Goal: Task Accomplishment & Management: Use online tool/utility

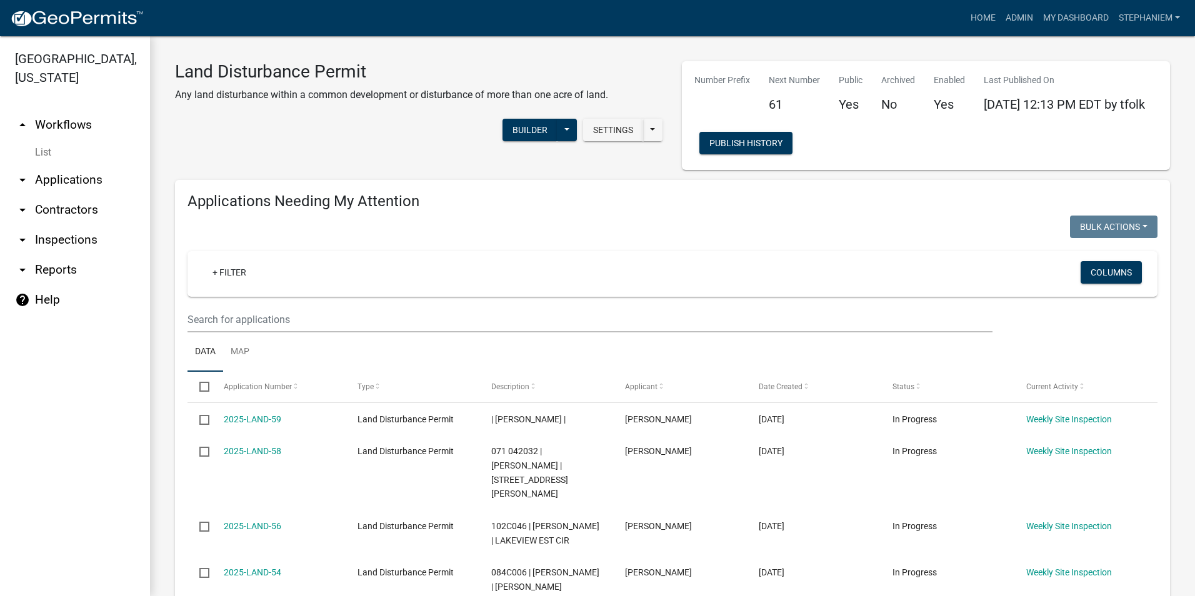
select select "3: 100"
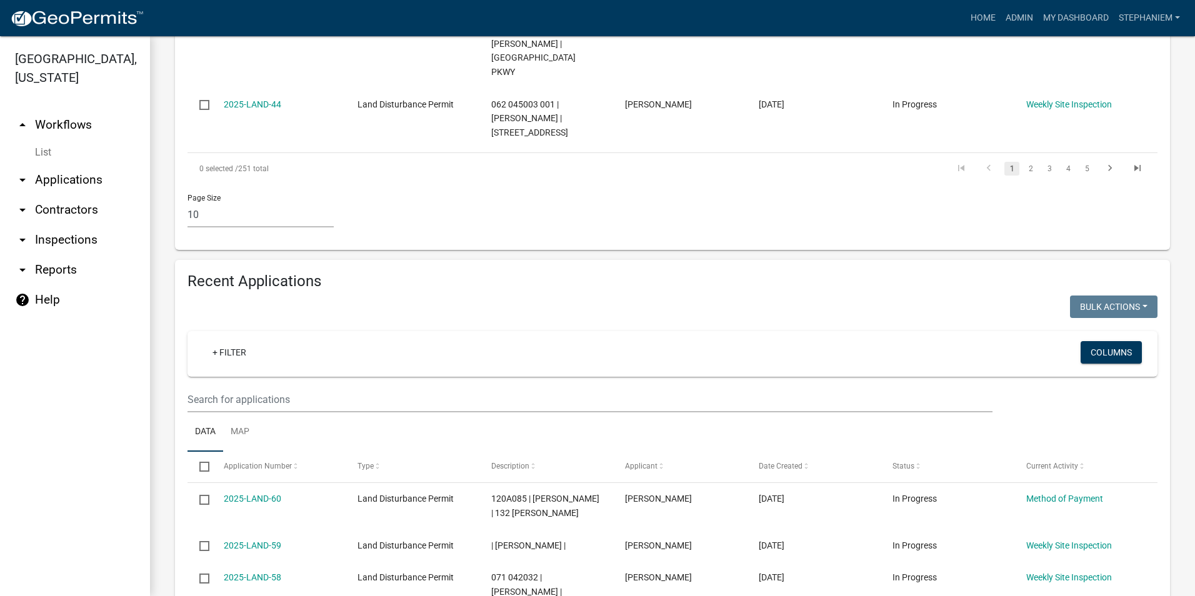
click at [66, 268] on link "arrow_drop_down Reports" at bounding box center [75, 270] width 150 height 30
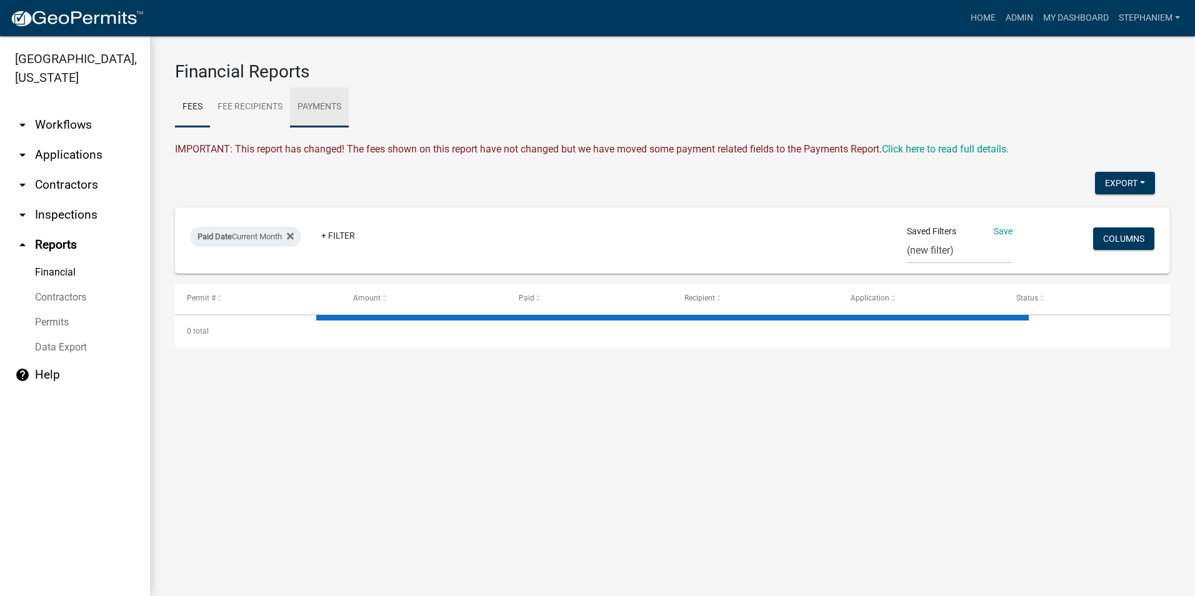
click at [316, 111] on link "Payments" at bounding box center [319, 108] width 59 height 40
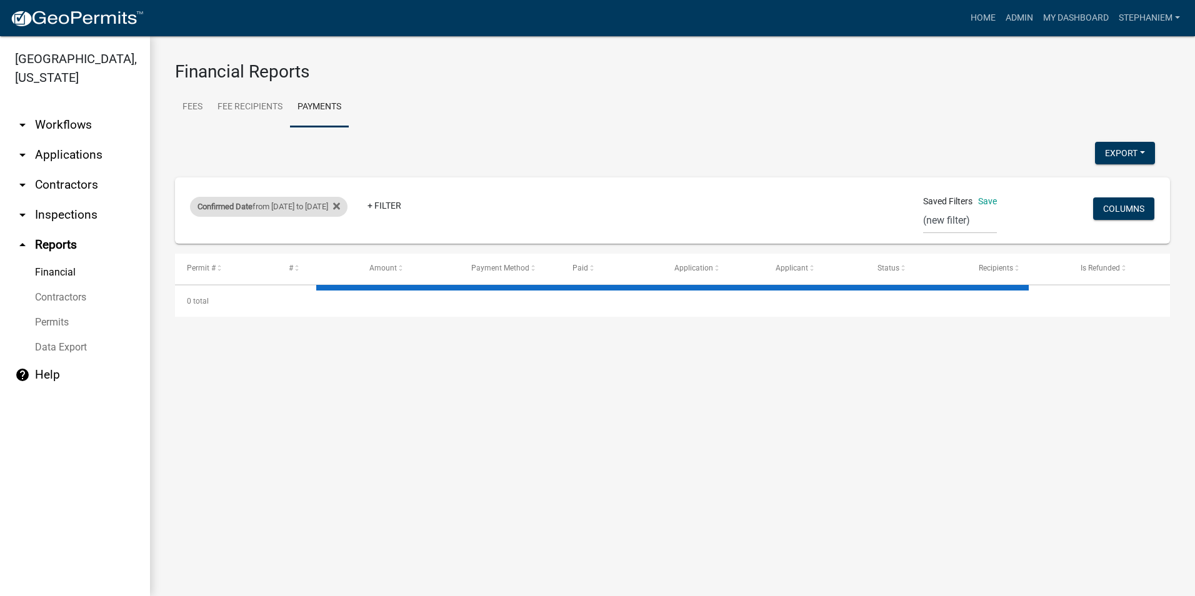
select select "3: 100"
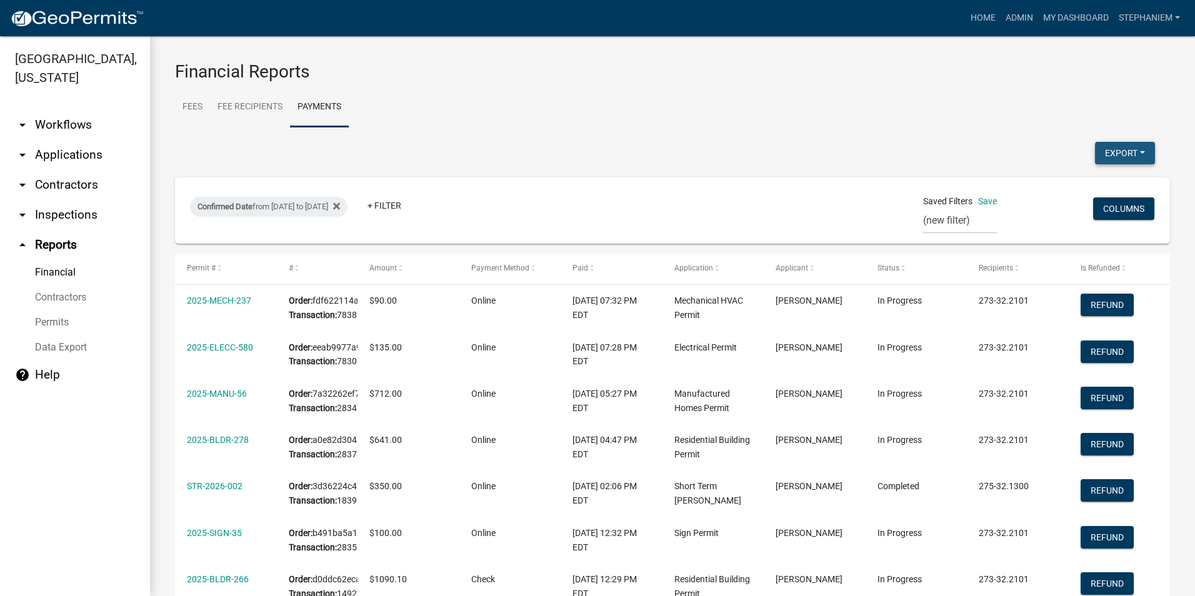
click at [1110, 152] on button "Export" at bounding box center [1125, 153] width 60 height 23
click at [1071, 176] on button "Excel Format (.xlsx)" at bounding box center [1096, 186] width 117 height 30
click at [64, 151] on link "arrow_drop_down Applications" at bounding box center [75, 155] width 150 height 30
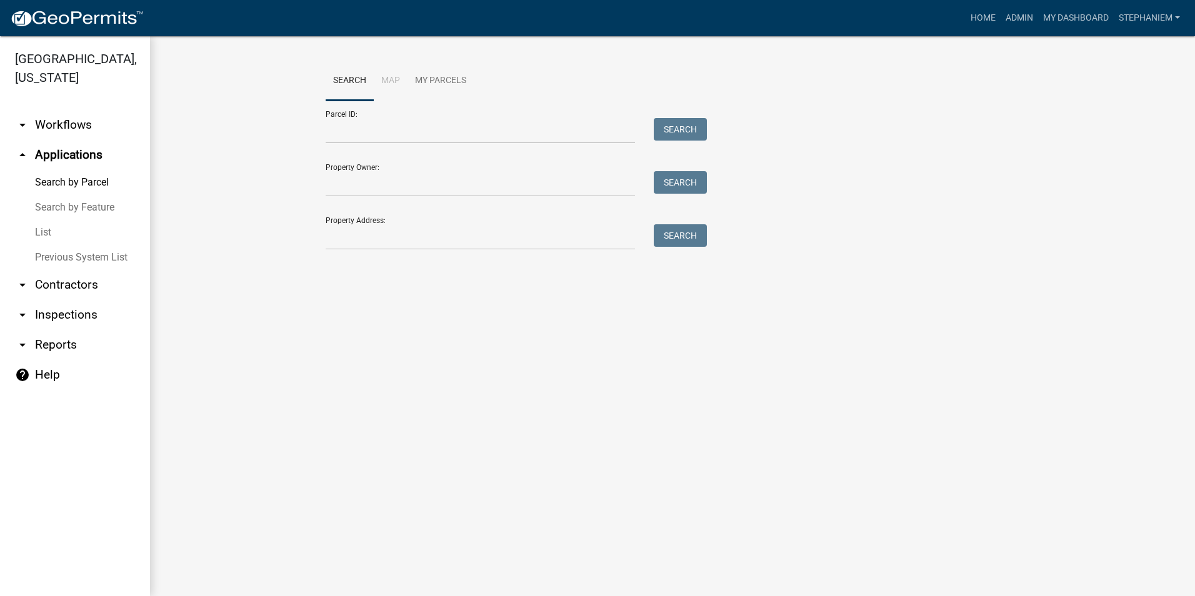
click at [48, 236] on link "List" at bounding box center [75, 232] width 150 height 25
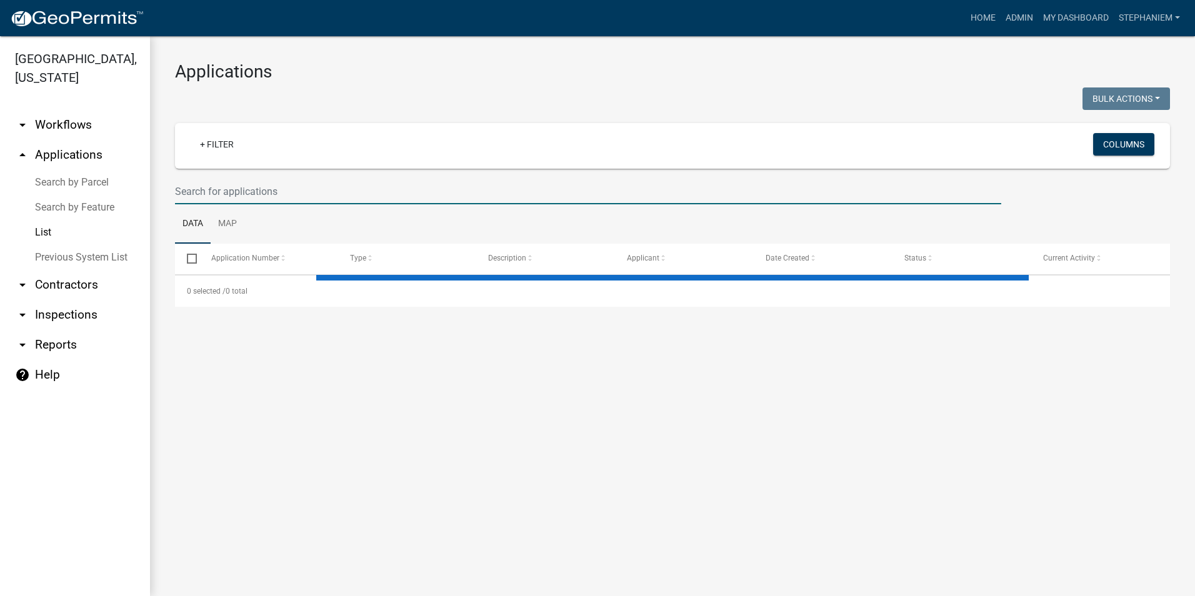
click at [347, 198] on input "text" at bounding box center [588, 192] width 826 height 26
type input "2025"
select select "2: 50"
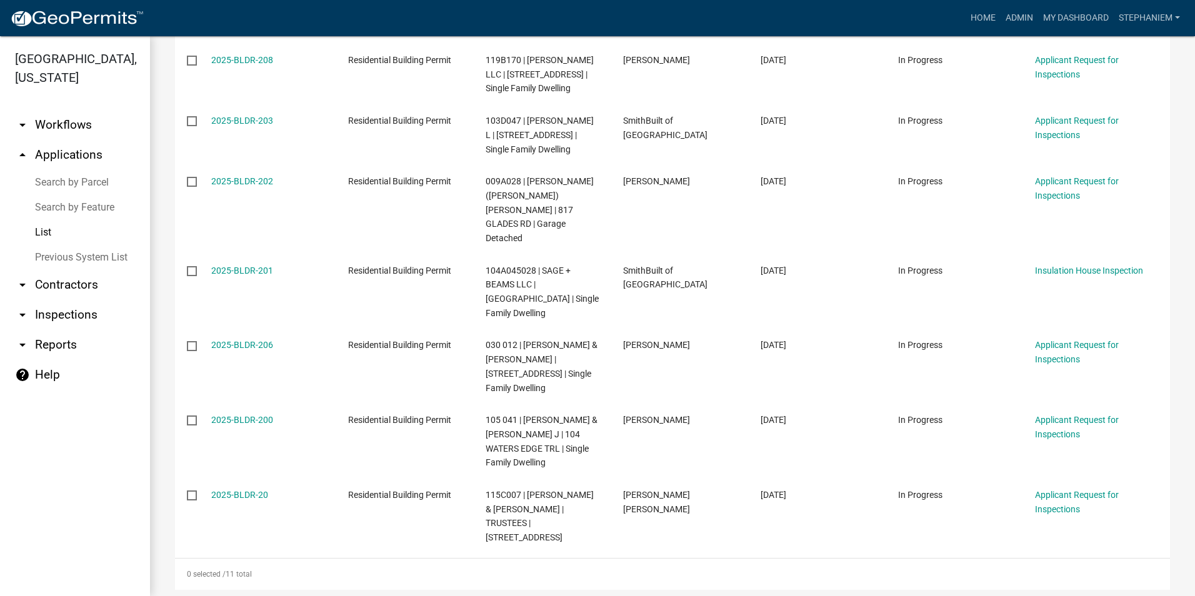
scroll to position [602, 0]
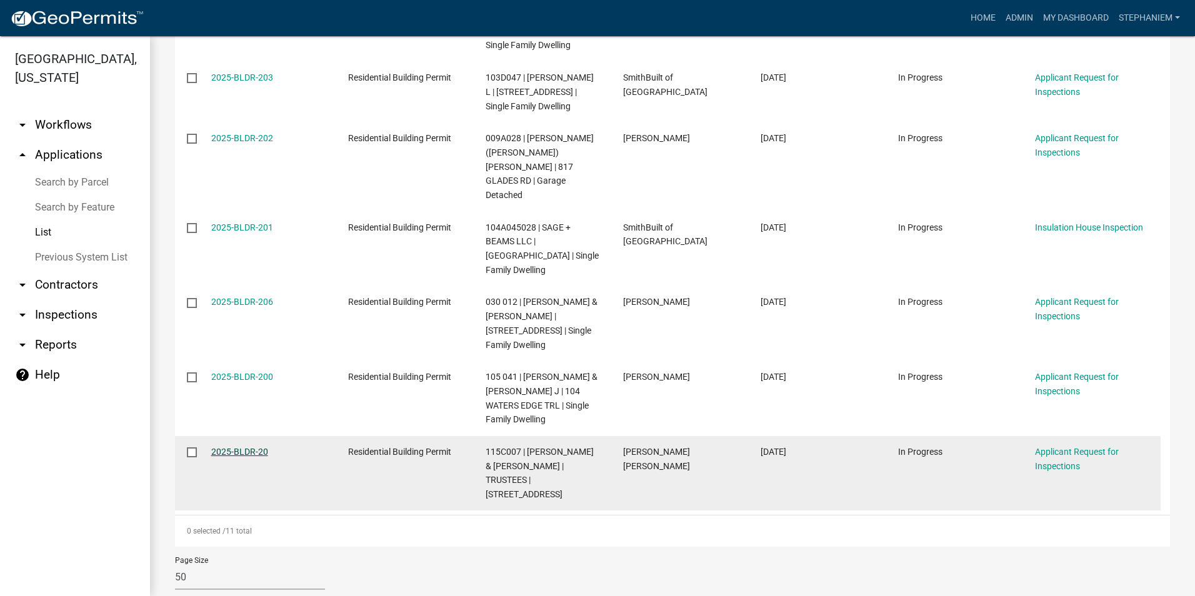
type input "2025-BLDR-20"
click at [228, 447] on link "2025-BLDR-20" at bounding box center [239, 452] width 57 height 10
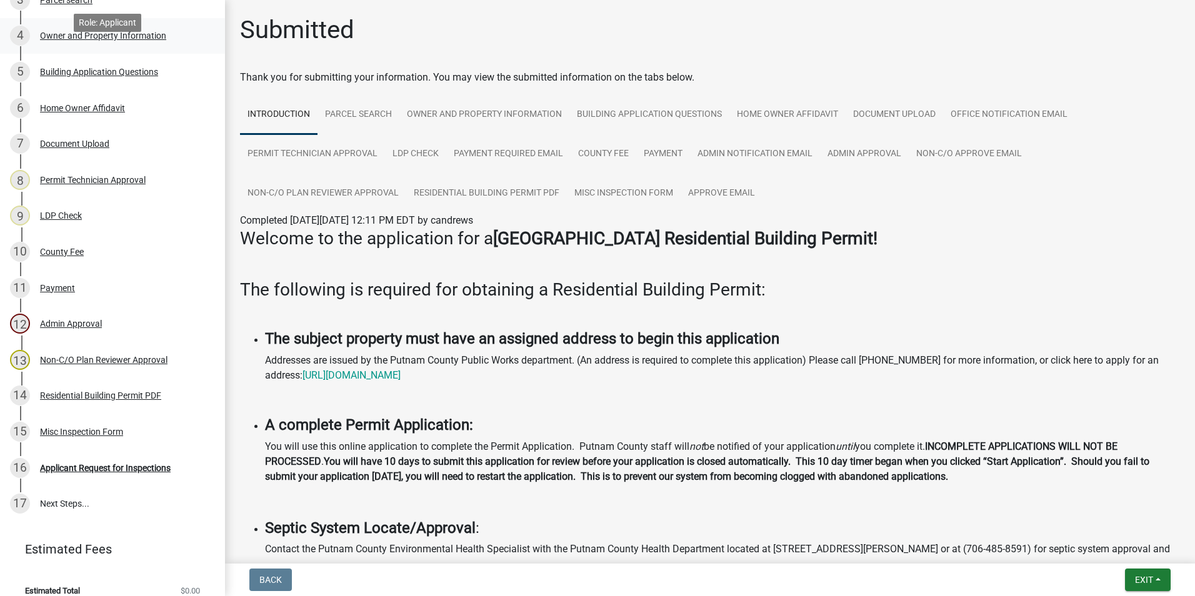
scroll to position [315, 0]
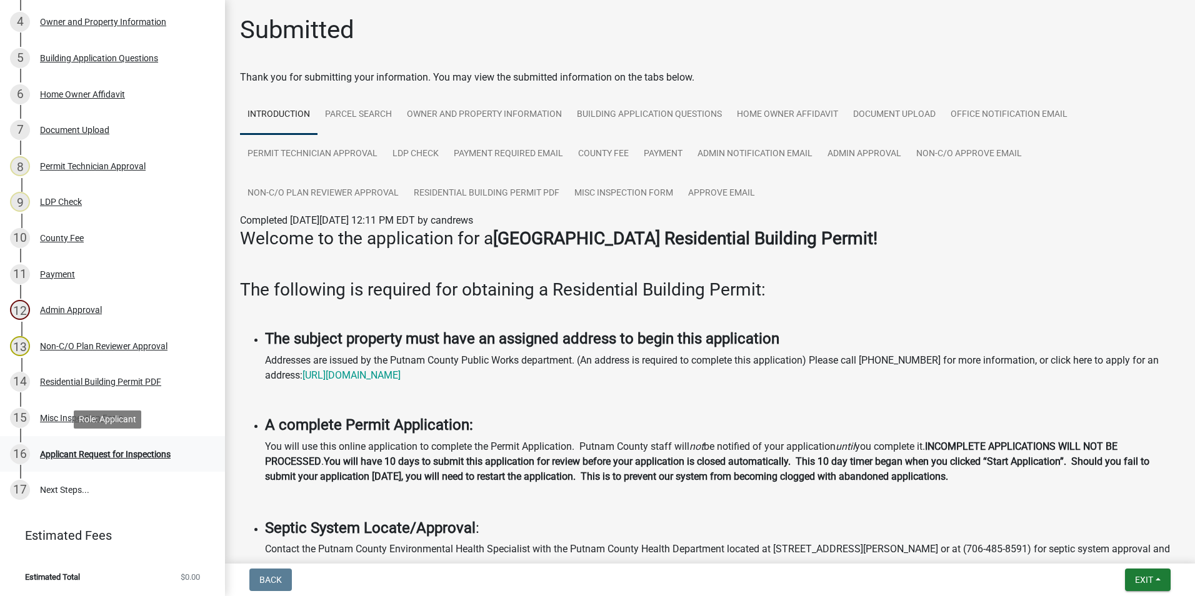
click at [137, 458] on div "Applicant Request for Inspections" at bounding box center [105, 454] width 131 height 9
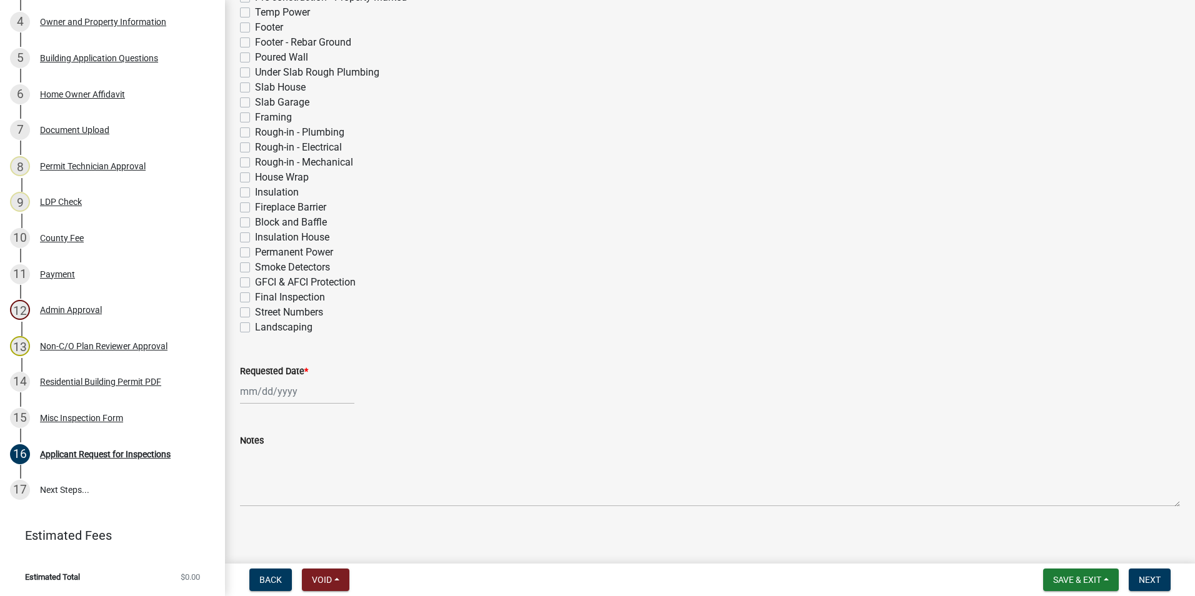
scroll to position [375, 0]
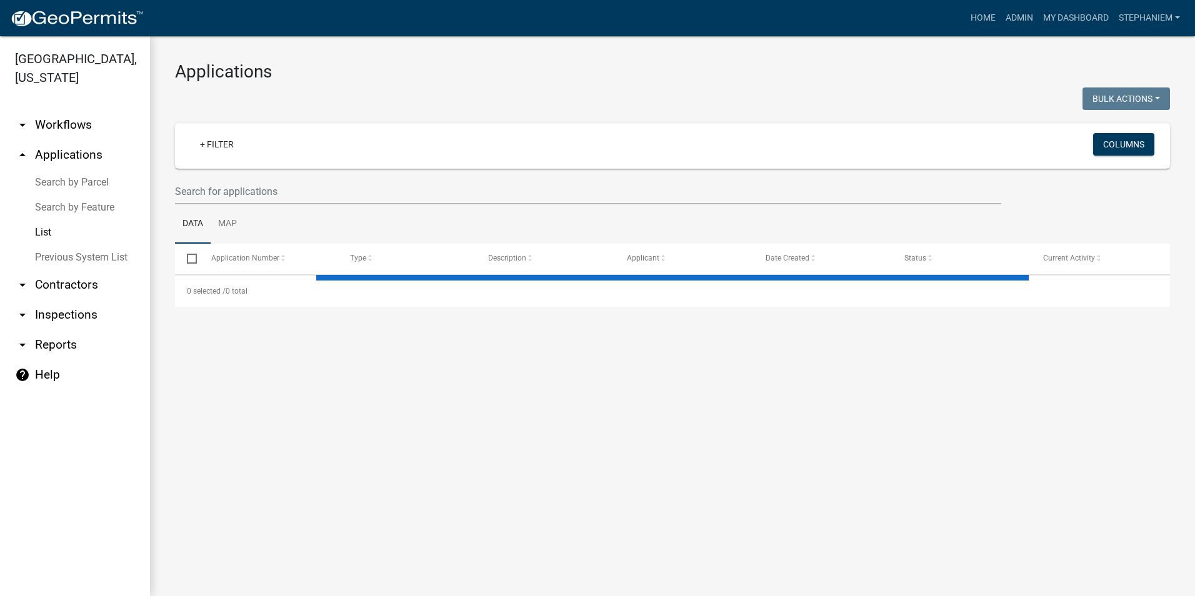
select select "2: 50"
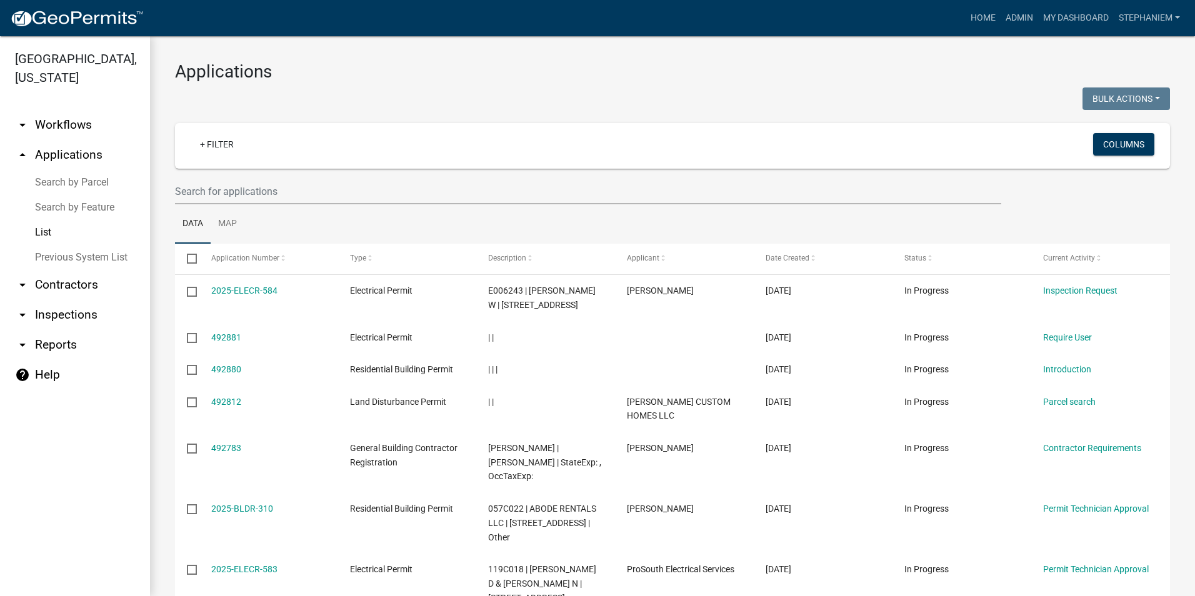
click at [83, 349] on link "arrow_drop_down Reports" at bounding box center [75, 345] width 150 height 30
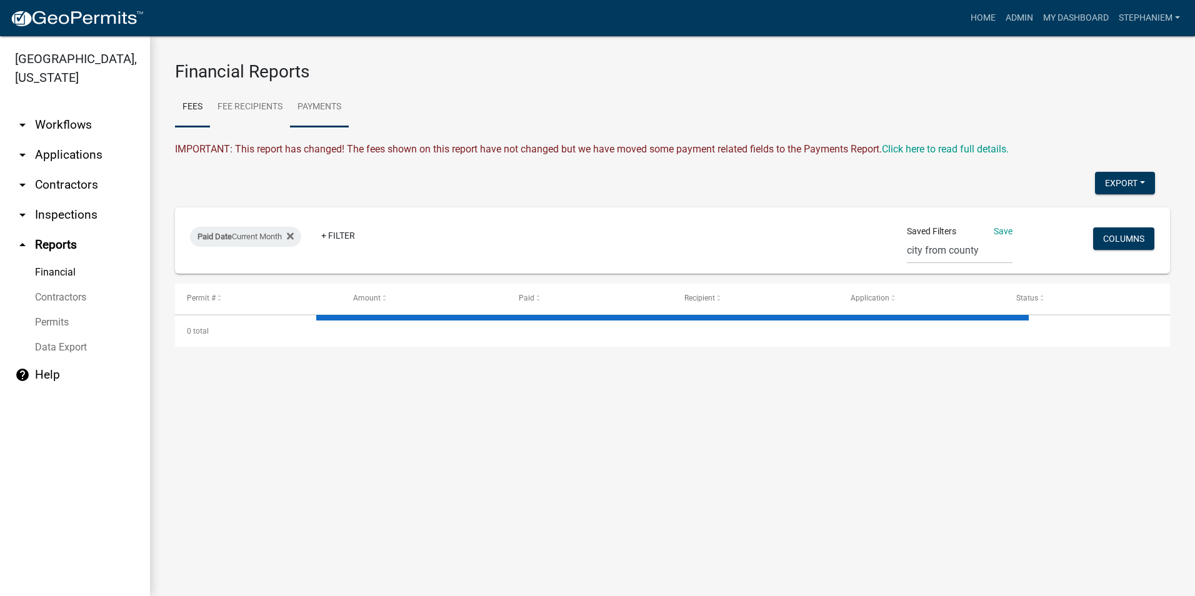
click at [330, 121] on link "Payments" at bounding box center [319, 108] width 59 height 40
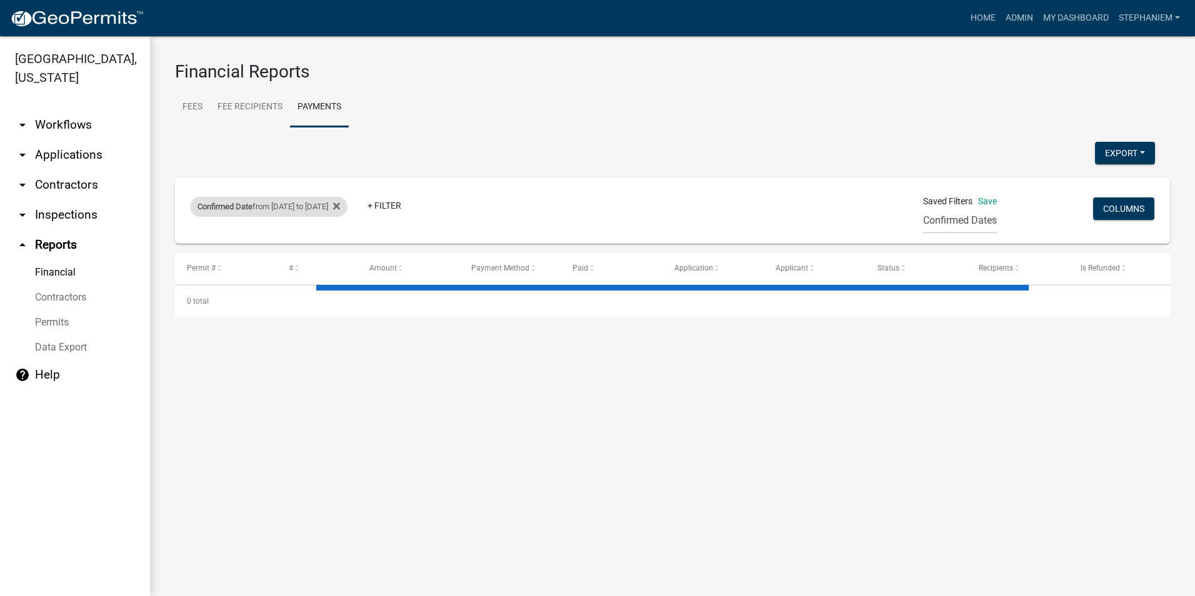
click at [284, 204] on div "Confirmed Date from [DATE] to [DATE]" at bounding box center [269, 207] width 158 height 20
select select "custom"
select select "3: 100"
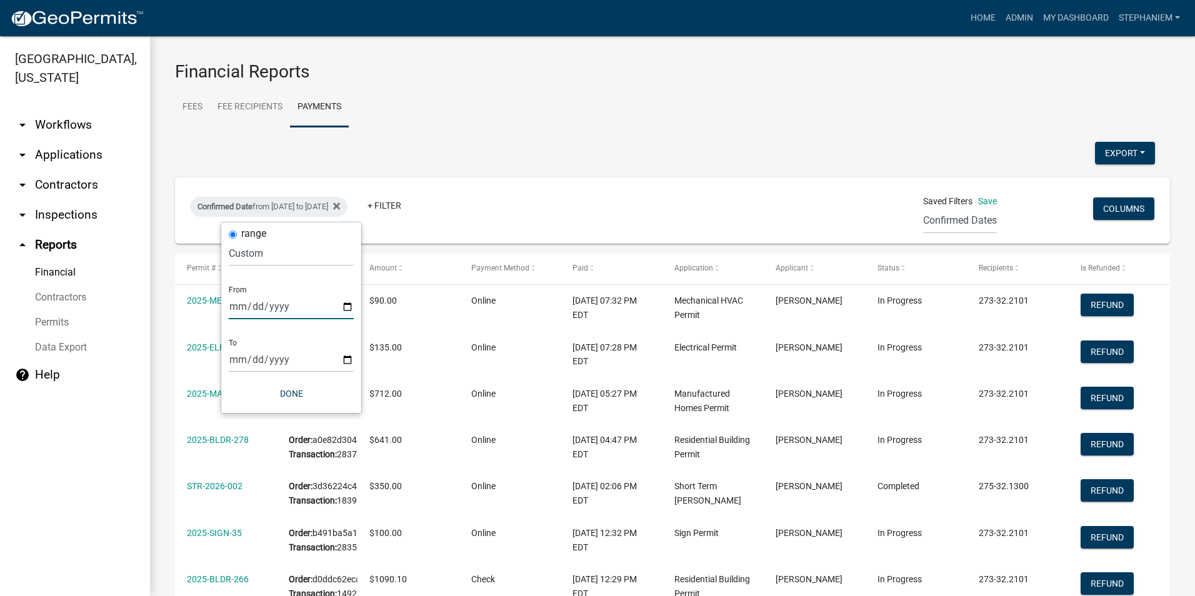
click at [347, 311] on input "[DATE]" at bounding box center [291, 307] width 125 height 26
type input "[DATE]"
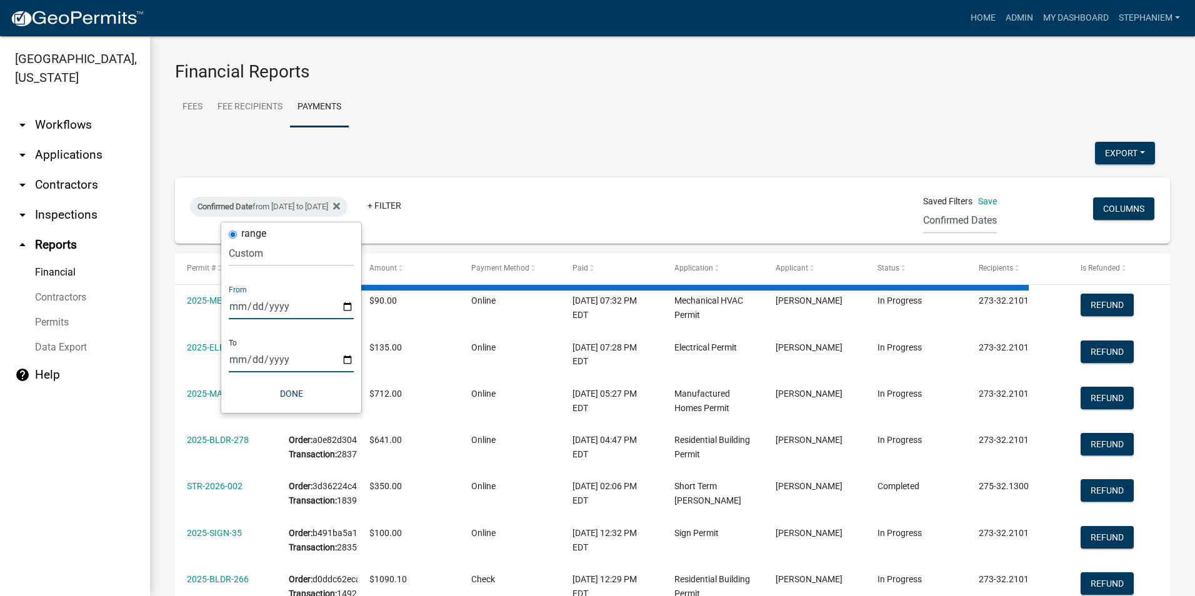
click at [351, 361] on input "[DATE]" at bounding box center [291, 360] width 125 height 26
type input "[DATE]"
click at [303, 396] on button "Done" at bounding box center [291, 394] width 125 height 23
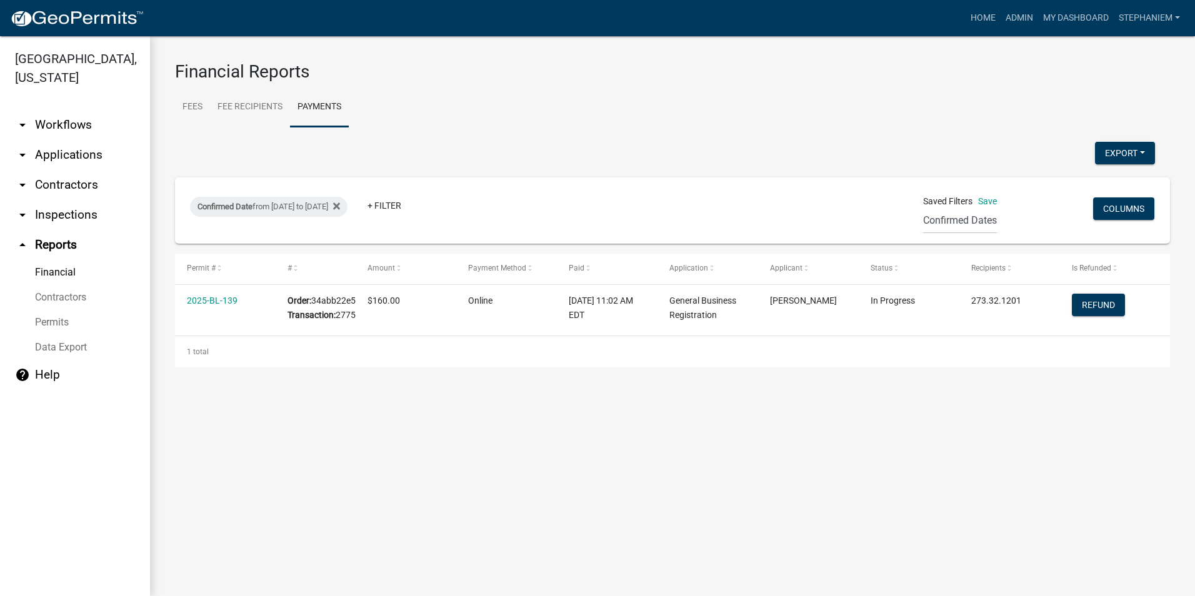
select select "3: 100"
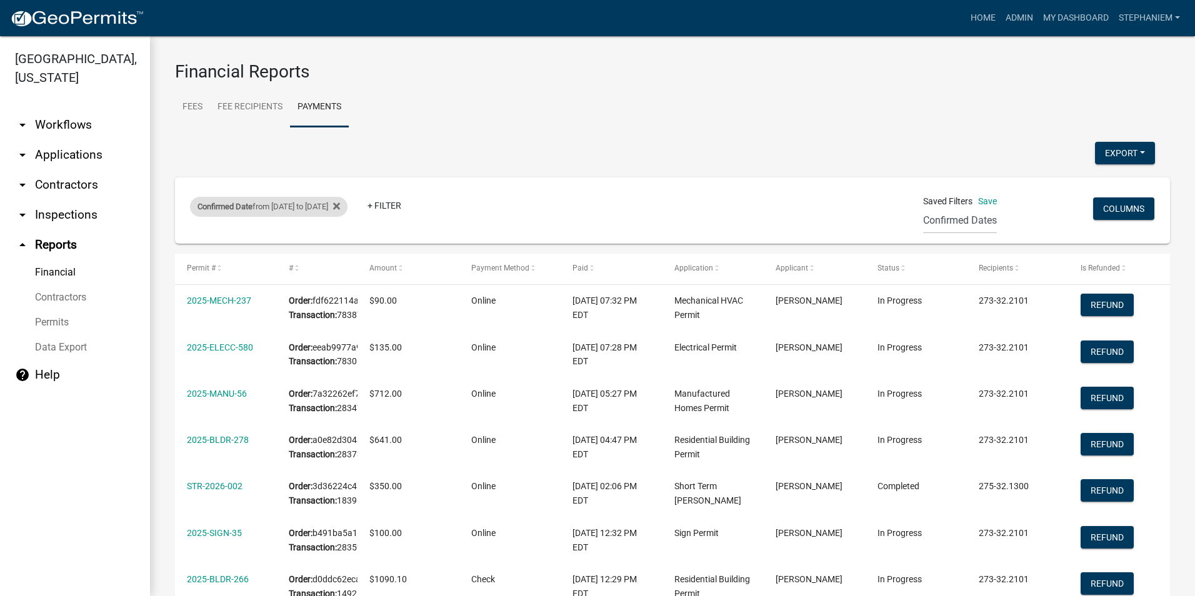
drag, startPoint x: 286, startPoint y: 206, endPoint x: 294, endPoint y: 206, distance: 7.5
click at [286, 206] on div "Confirmed Date from [DATE] to [DATE]" at bounding box center [269, 207] width 158 height 20
select select "custom"
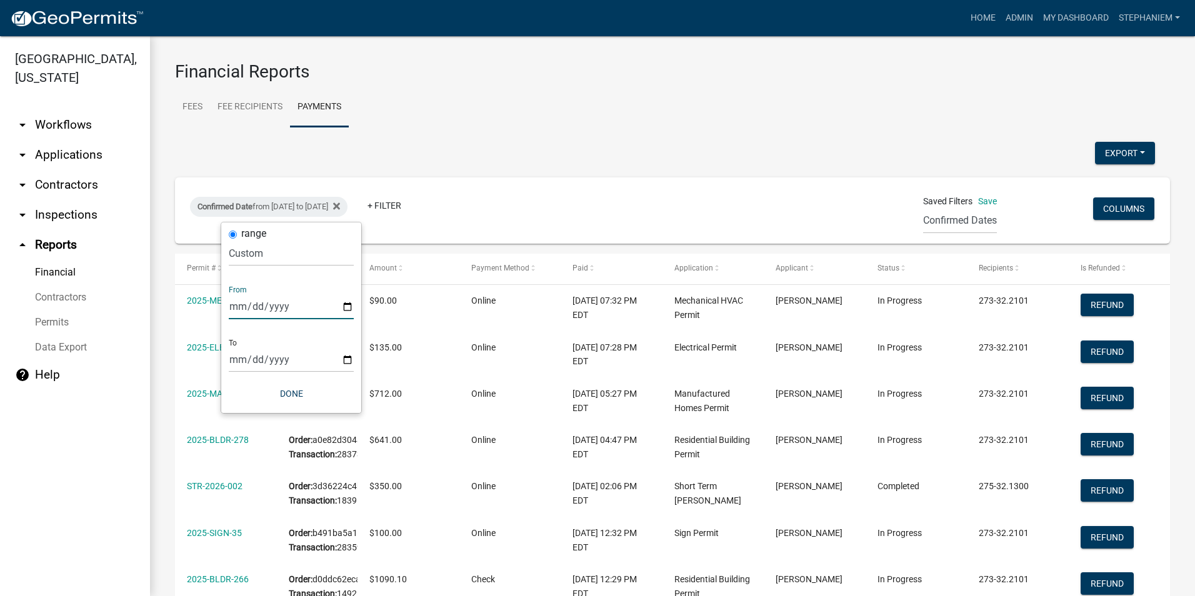
click at [347, 311] on input "[DATE]" at bounding box center [291, 307] width 125 height 26
type input "[DATE]"
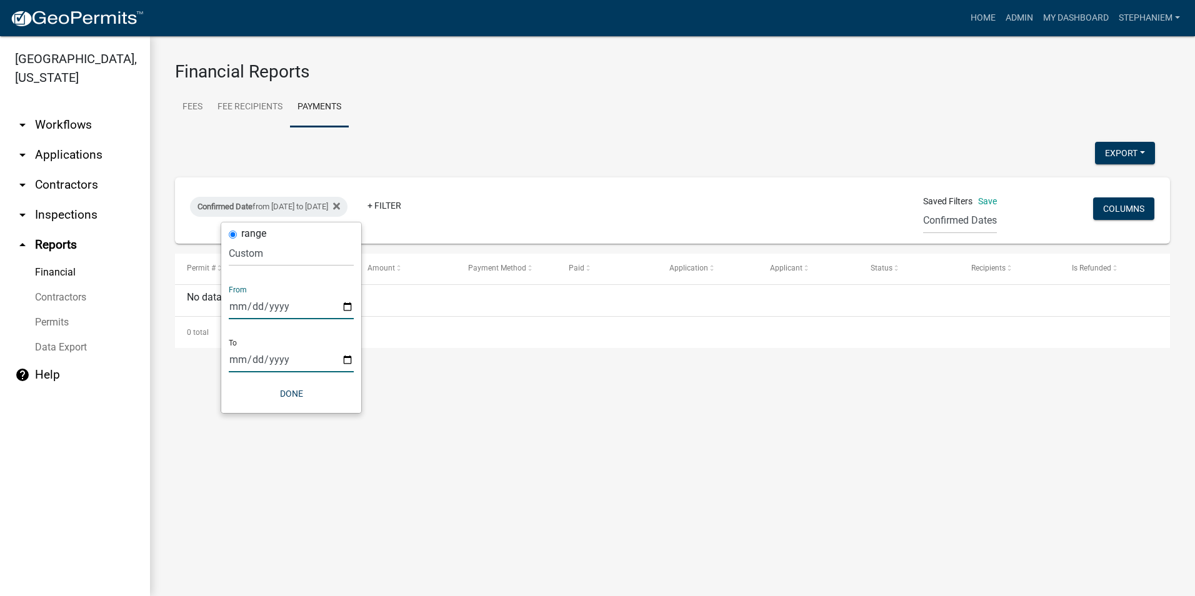
click at [350, 354] on input "[DATE]" at bounding box center [291, 360] width 125 height 26
type input "[DATE]"
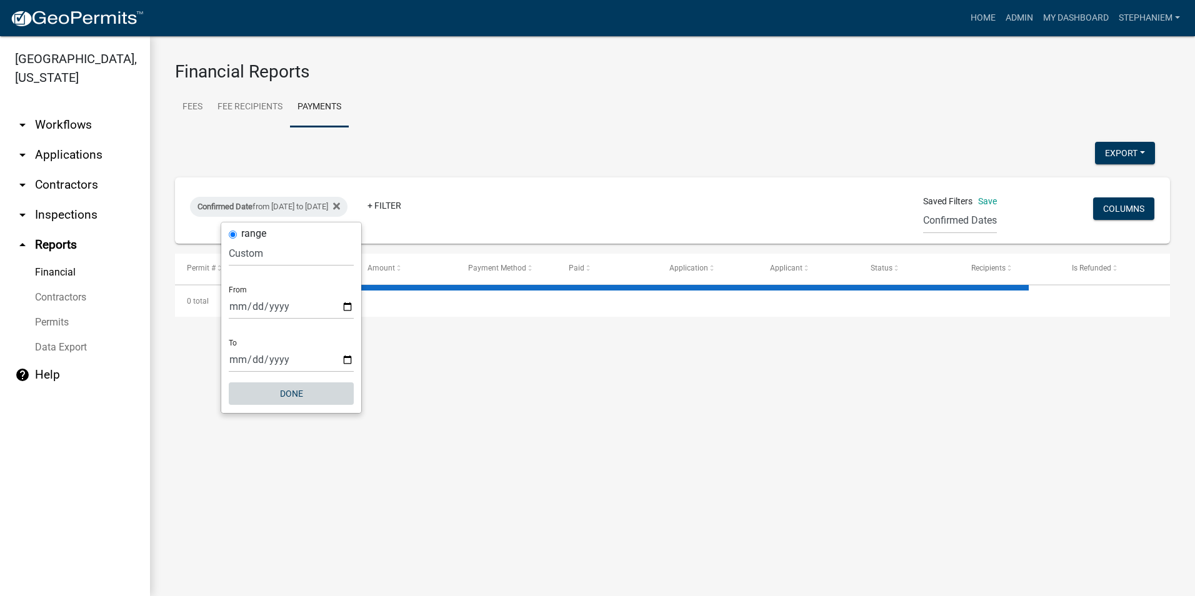
click at [279, 399] on button "Done" at bounding box center [291, 394] width 125 height 23
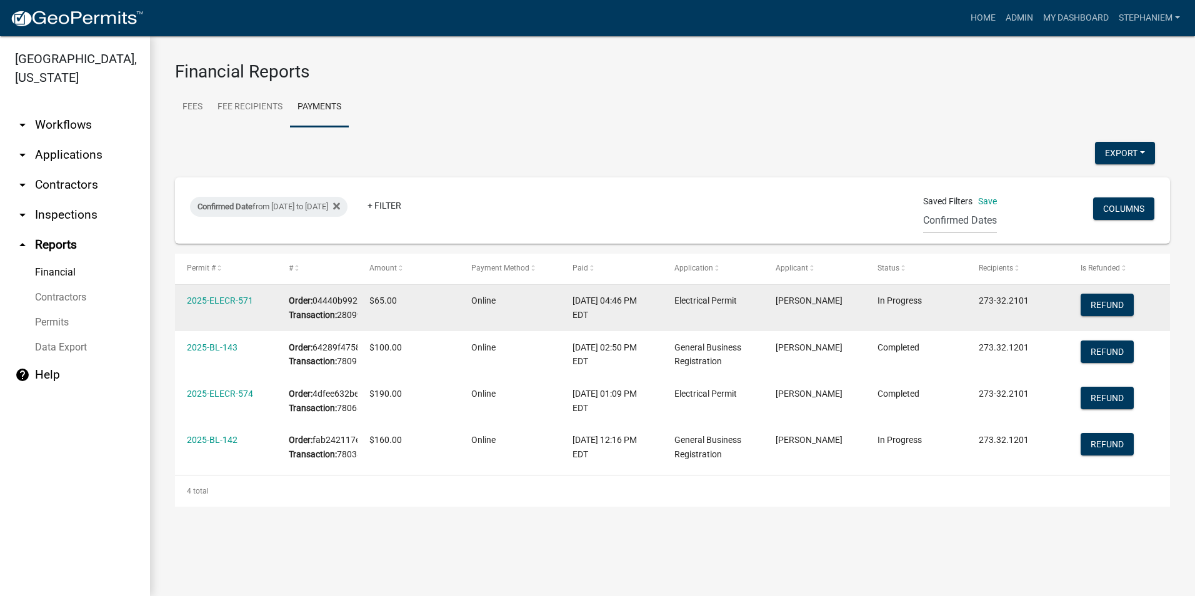
scroll to position [49, 0]
